Goal: Task Accomplishment & Management: Complete application form

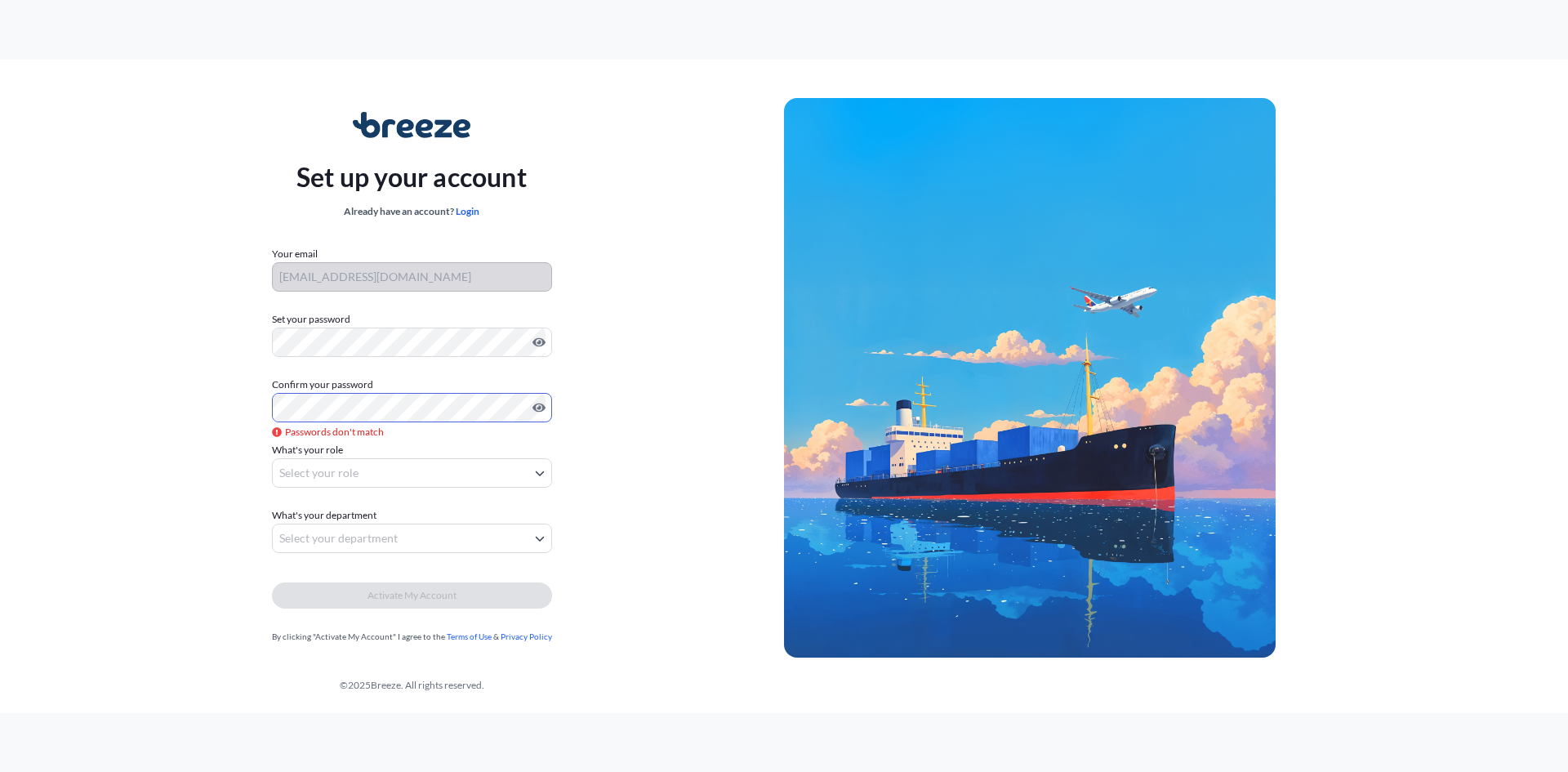
click at [207, 395] on div "Set up your account Already have an account? Login Your email [PERSON_NAME][EMA…" at bounding box center [411, 378] width 745 height 598
click at [305, 461] on body "Set up your account Already have an account? Login Your email [PERSON_NAME][EMA…" at bounding box center [784, 386] width 1568 height 772
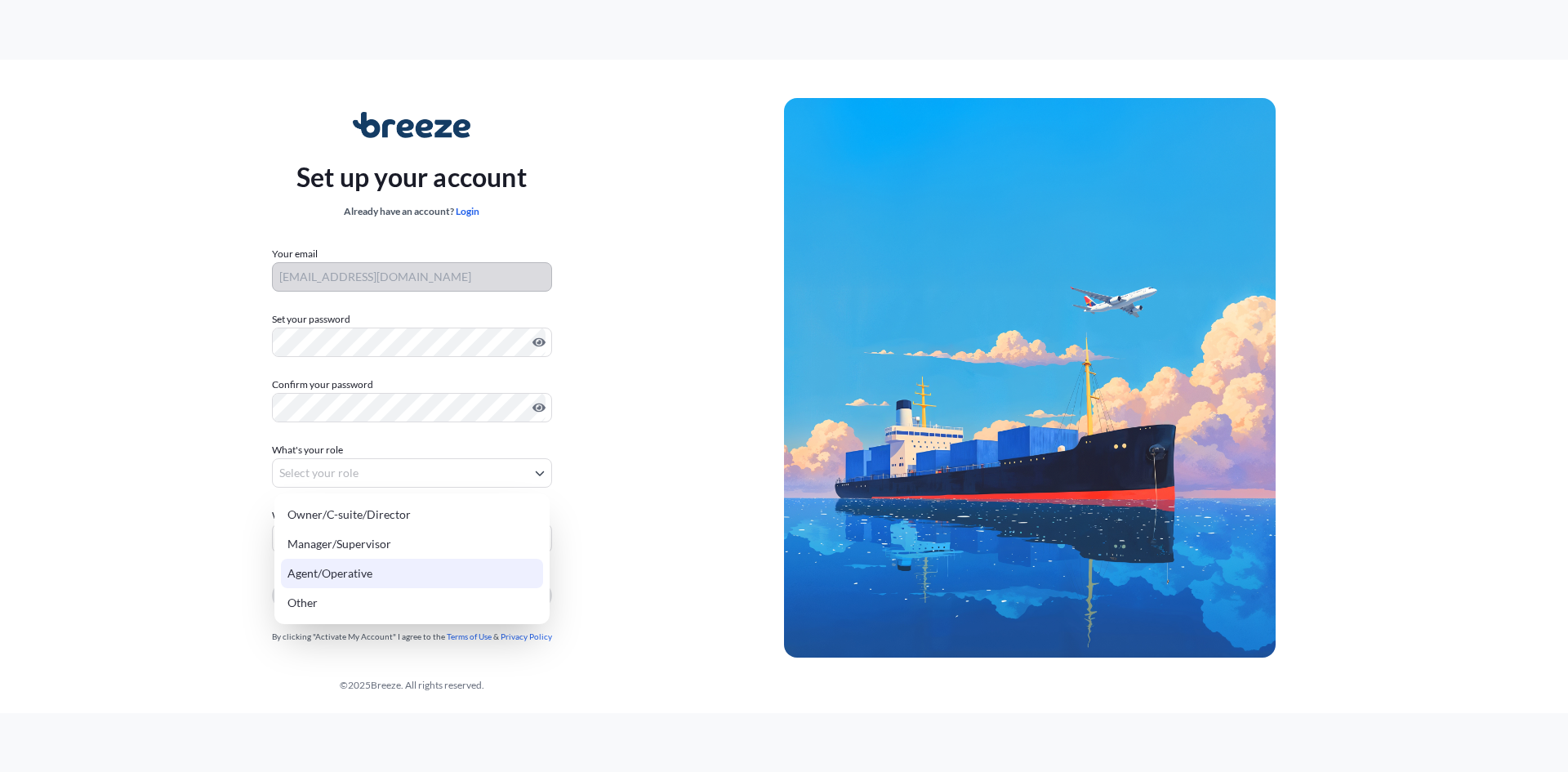
click at [371, 571] on div "Agent/Operative" at bounding box center [412, 573] width 262 height 29
select select "agent/operative"
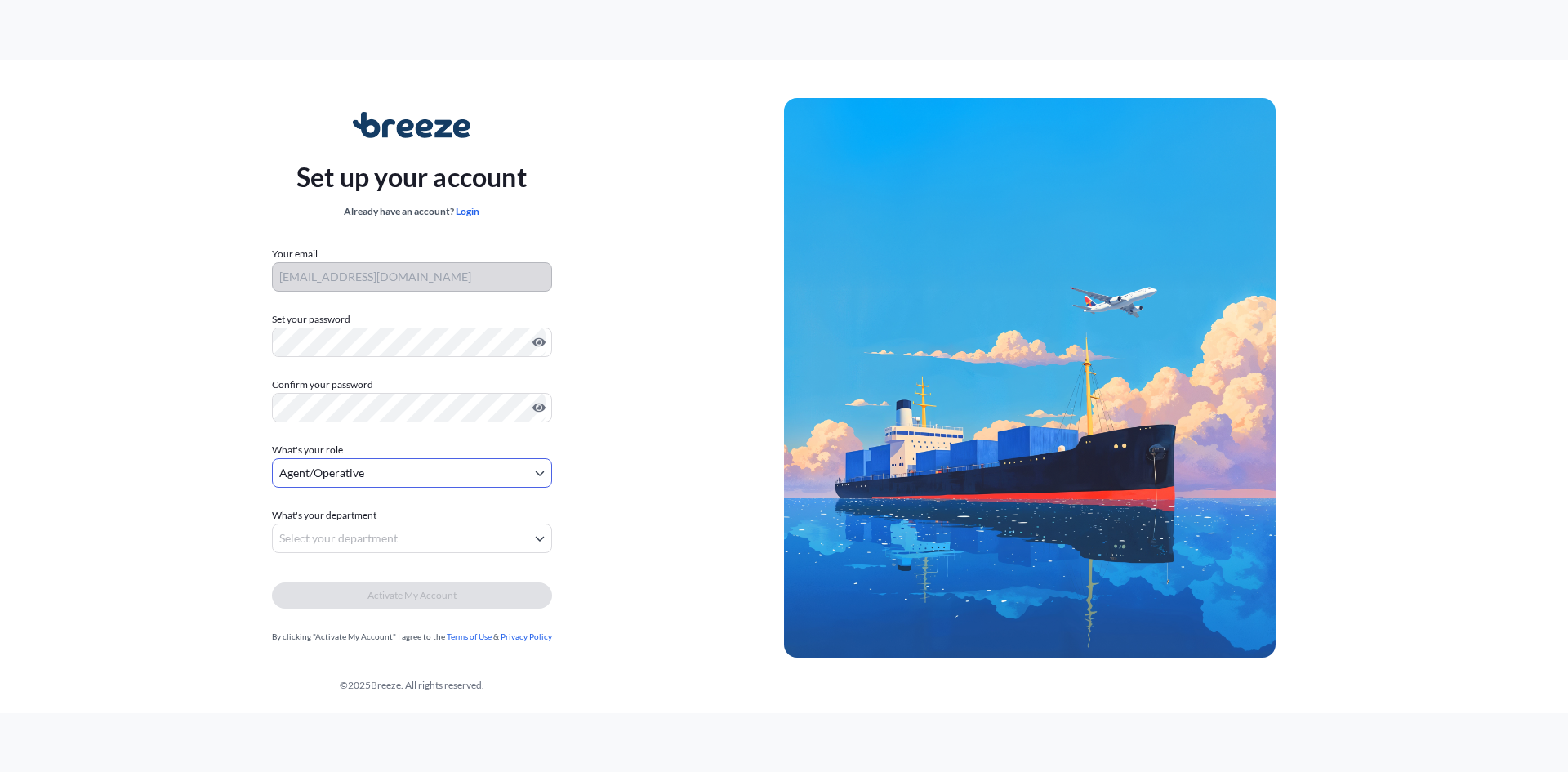
click at [380, 540] on body "Set up your account Already have an account? Login Your email [PERSON_NAME][EMA…" at bounding box center [784, 386] width 1568 height 772
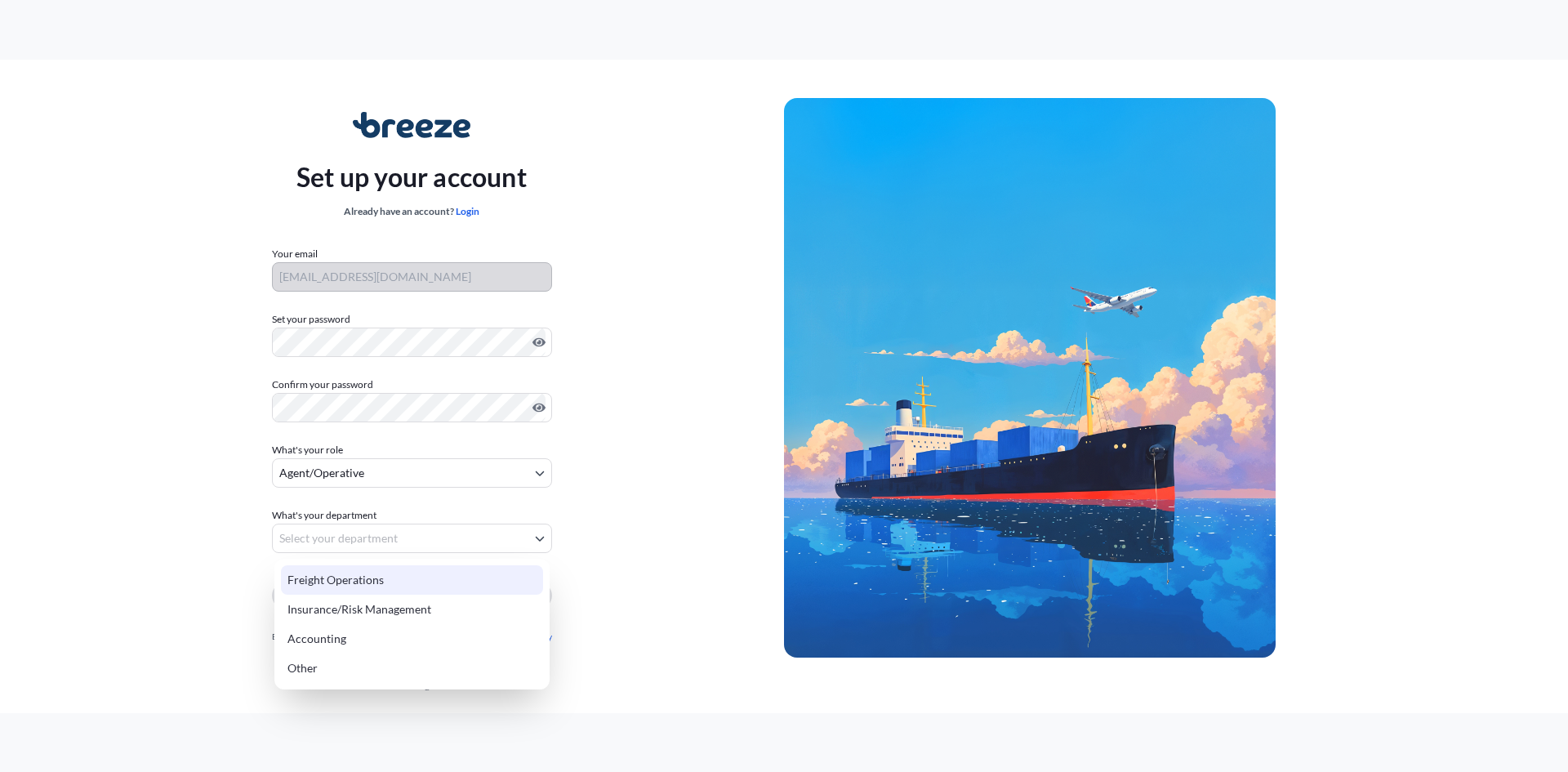
click at [383, 584] on div "Freight Operations" at bounding box center [412, 580] width 262 height 29
select select "freight operations"
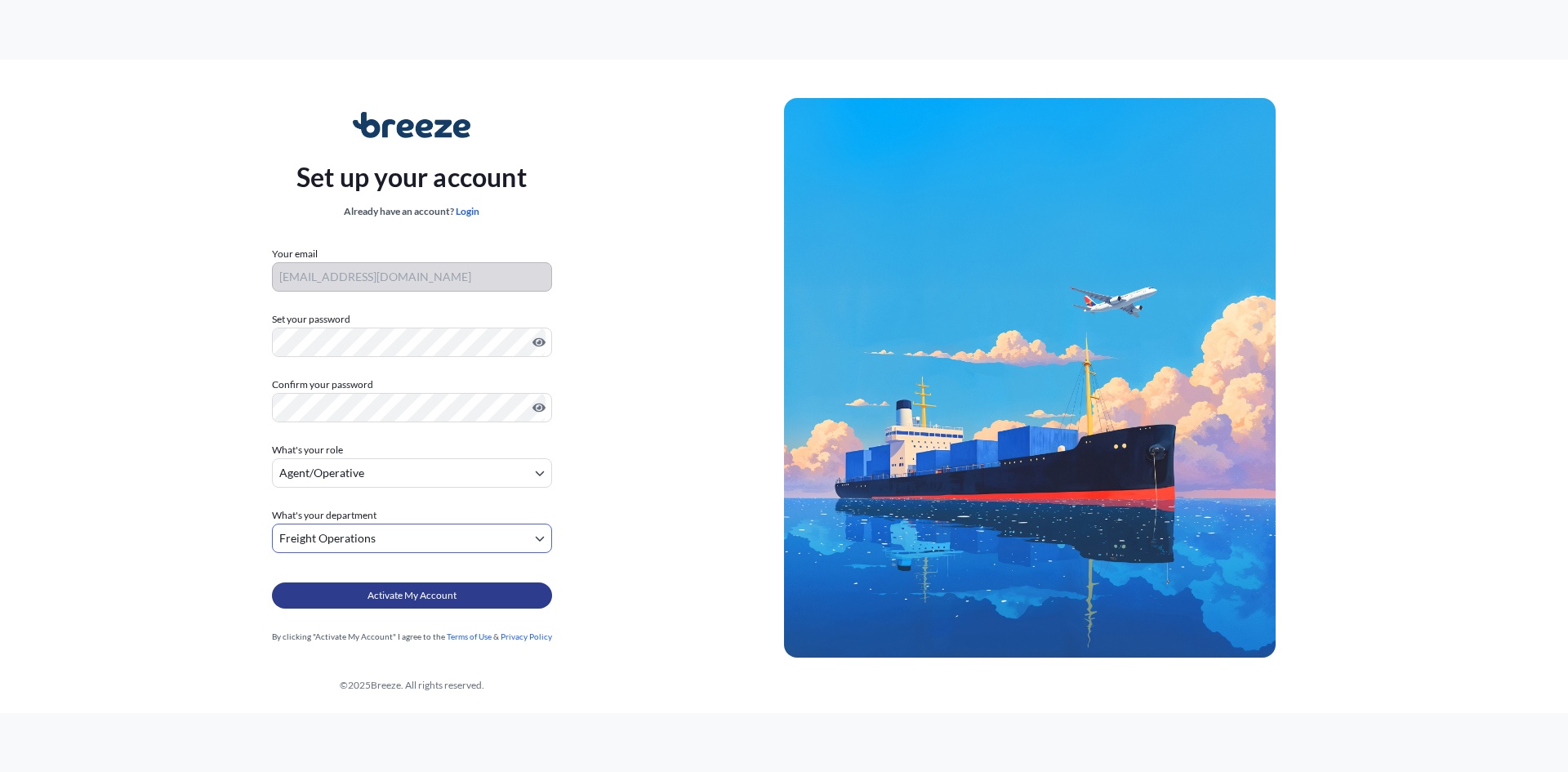
click at [454, 594] on span "Activate My Account" at bounding box center [412, 596] width 89 height 17
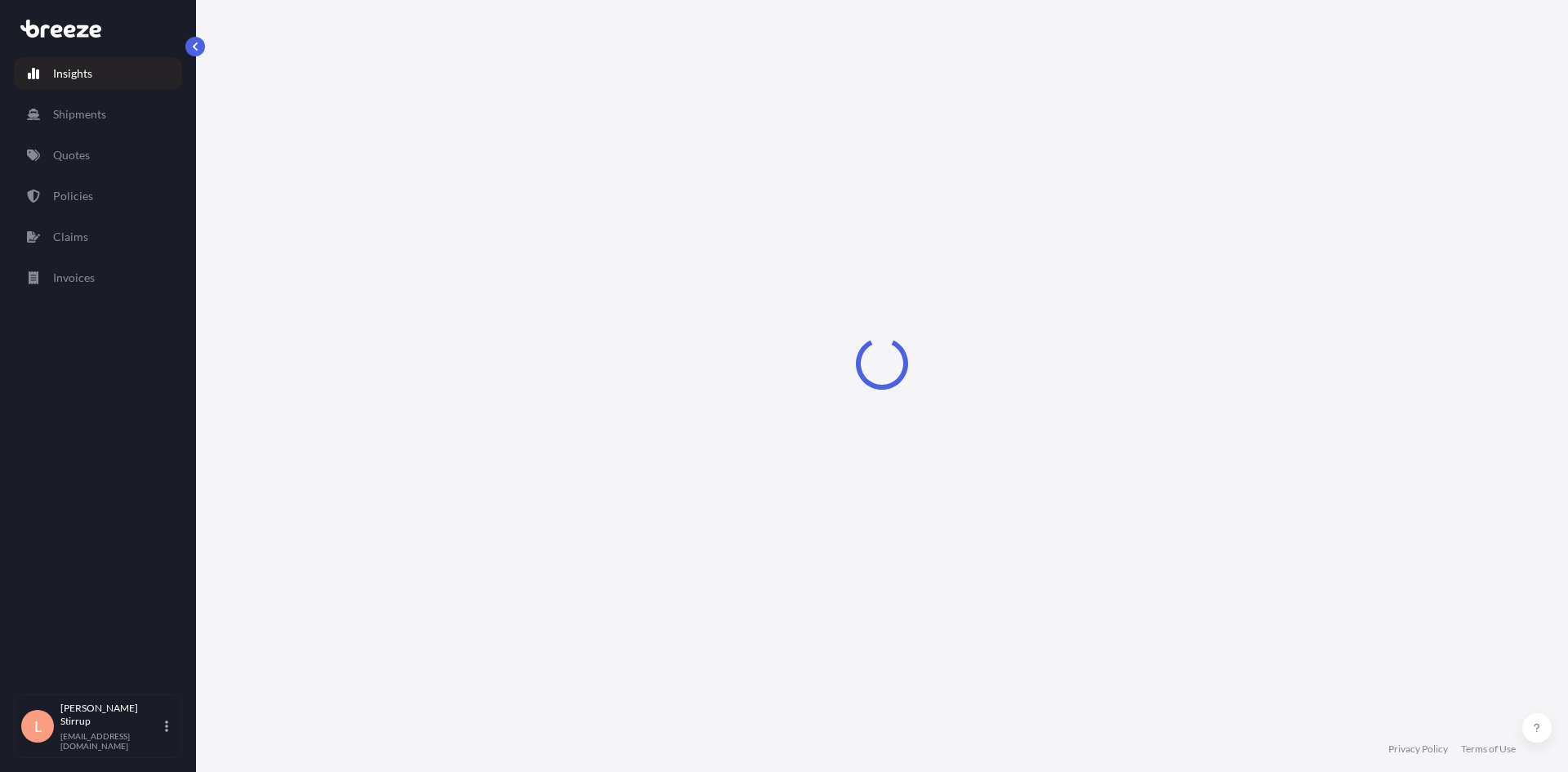
select select "2025"
